Goal: Task Accomplishment & Management: Use online tool/utility

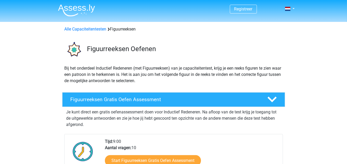
scroll to position [78, 0]
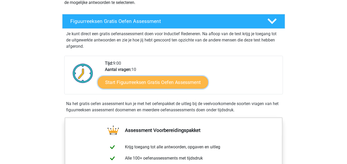
click at [152, 86] on link "Start Figuurreeksen Gratis Oefen Assessment" at bounding box center [153, 82] width 110 height 12
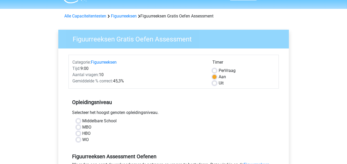
scroll to position [52, 0]
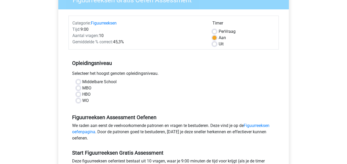
click at [82, 93] on label "HBO" at bounding box center [86, 94] width 8 height 6
click at [78, 93] on input "HBO" at bounding box center [78, 93] width 4 height 5
radio input "true"
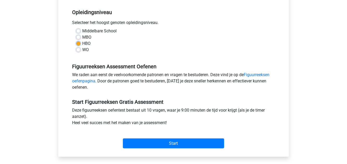
scroll to position [104, 0]
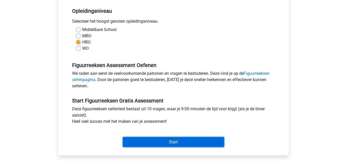
click at [168, 141] on input "Start" at bounding box center [173, 142] width 101 height 10
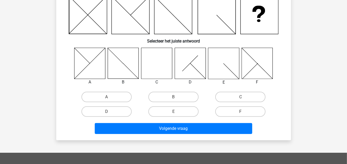
scroll to position [26, 0]
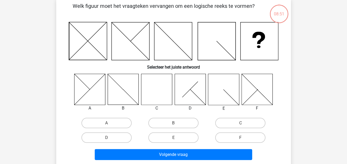
click at [163, 98] on icon at bounding box center [156, 89] width 31 height 31
click at [246, 123] on label "C" at bounding box center [240, 123] width 50 height 10
click at [244, 123] on input "C" at bounding box center [241, 124] width 3 height 3
radio input "true"
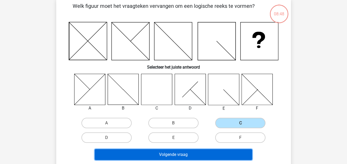
click at [229, 155] on button "Volgende vraag" at bounding box center [173, 154] width 157 height 11
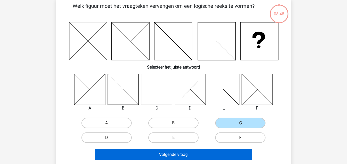
scroll to position [24, 0]
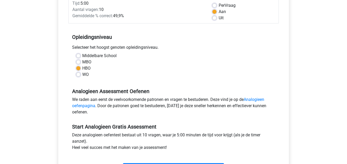
scroll to position [130, 0]
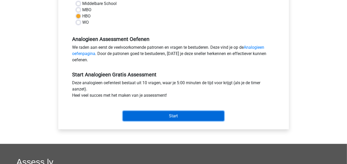
click at [198, 117] on input "Start" at bounding box center [173, 116] width 101 height 10
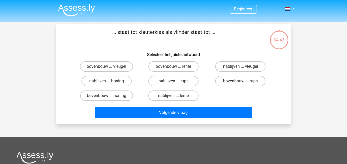
click at [241, 81] on input "bovenbouw ... rups" at bounding box center [241, 82] width 3 height 3
radio input "true"
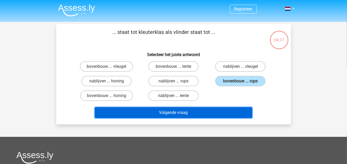
click at [207, 112] on button "Volgende vraag" at bounding box center [173, 112] width 157 height 11
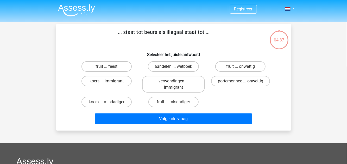
scroll to position [24, 0]
